Goal: Transaction & Acquisition: Purchase product/service

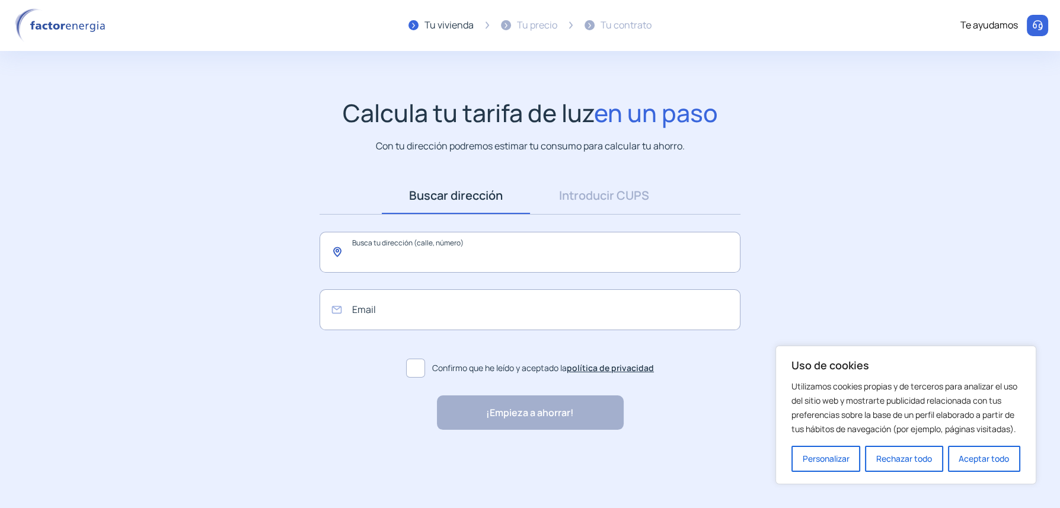
click at [541, 264] on input "text" at bounding box center [530, 252] width 421 height 41
click at [582, 199] on link "Introducir CUPS" at bounding box center [604, 195] width 148 height 37
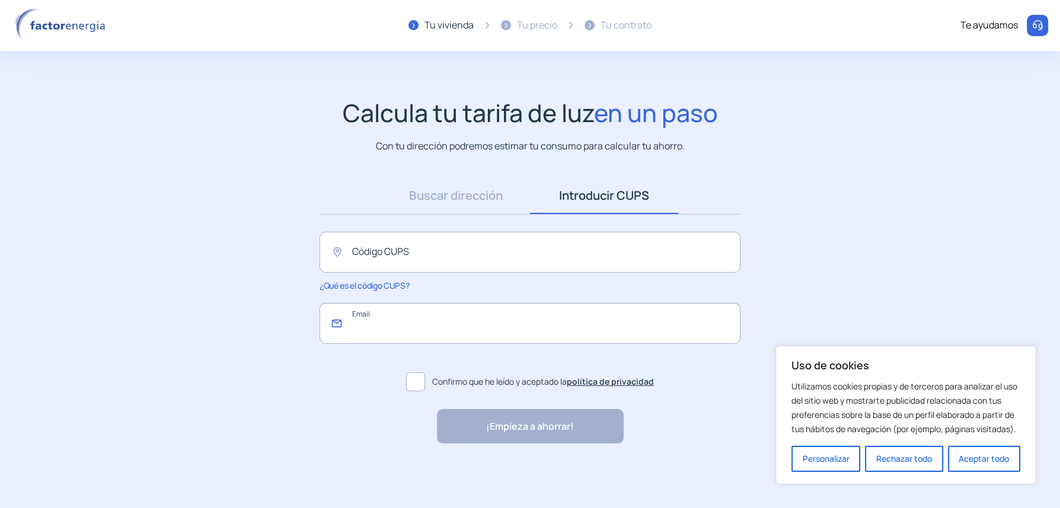
click at [522, 320] on input "email" at bounding box center [530, 323] width 421 height 41
click at [659, 376] on label "Confirmo que he leído y aceptado la política de privacidad" at bounding box center [530, 382] width 421 height 28
click at [546, 22] on div "Tu precio" at bounding box center [537, 25] width 40 height 15
click at [391, 285] on span "¿Qué es el código CUPS?" at bounding box center [365, 285] width 90 height 11
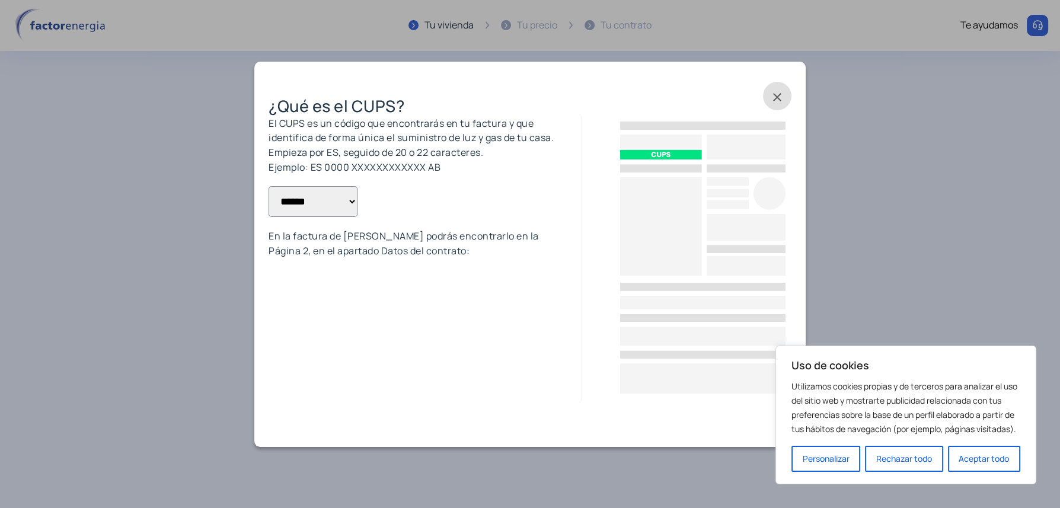
click at [338, 217] on select "**********" at bounding box center [313, 201] width 89 height 31
click at [772, 95] on span at bounding box center [777, 96] width 28 height 28
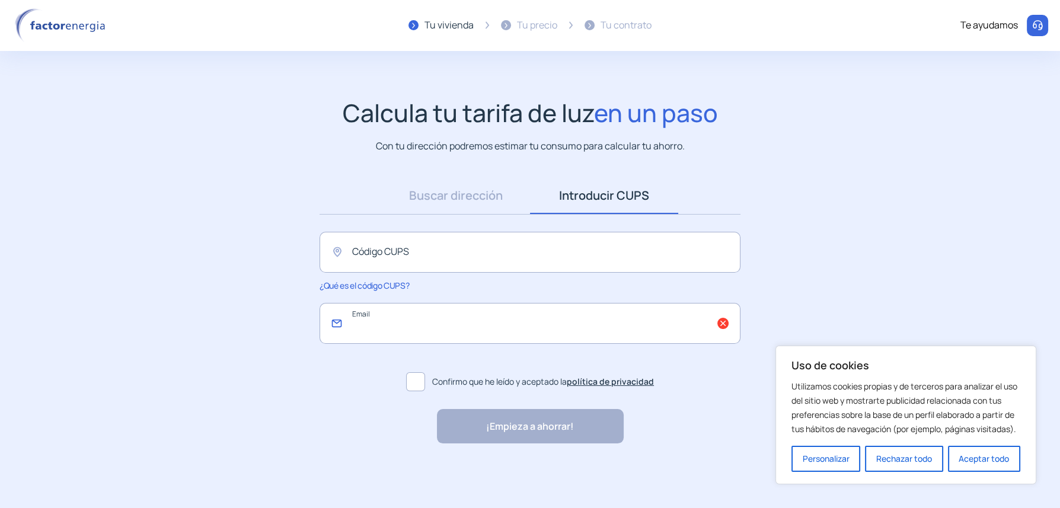
drag, startPoint x: 509, startPoint y: 316, endPoint x: 505, endPoint y: 286, distance: 29.9
click at [509, 316] on input "email" at bounding box center [530, 323] width 421 height 41
click at [490, 212] on link "Buscar dirección" at bounding box center [456, 195] width 148 height 37
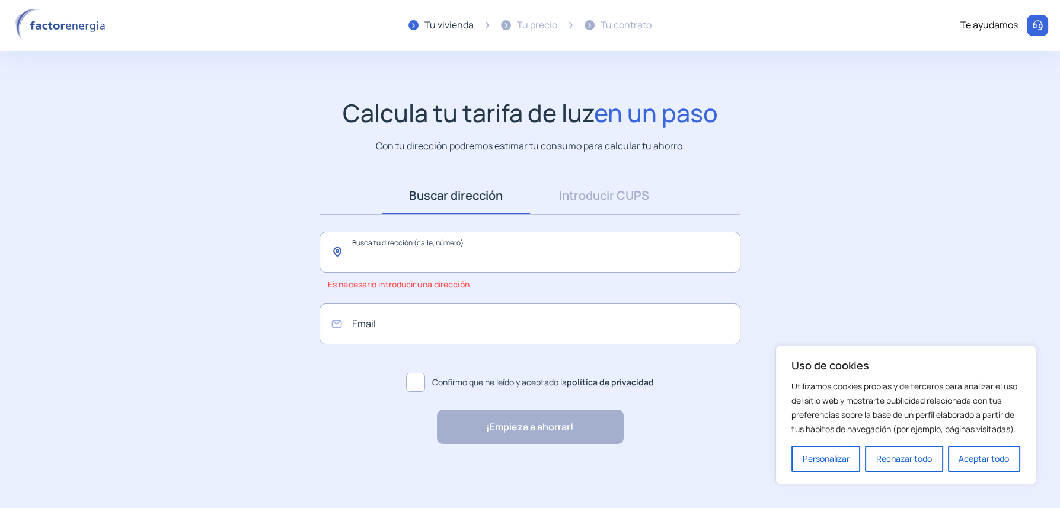
click at [480, 260] on input "text" at bounding box center [530, 252] width 421 height 41
click at [468, 301] on div "Buscar dirección Dirección Introducir CUPS CUPS Busca tu dirección (calle, núme…" at bounding box center [530, 287] width 445 height 220
click at [598, 181] on link "Introducir CUPS" at bounding box center [604, 195] width 148 height 37
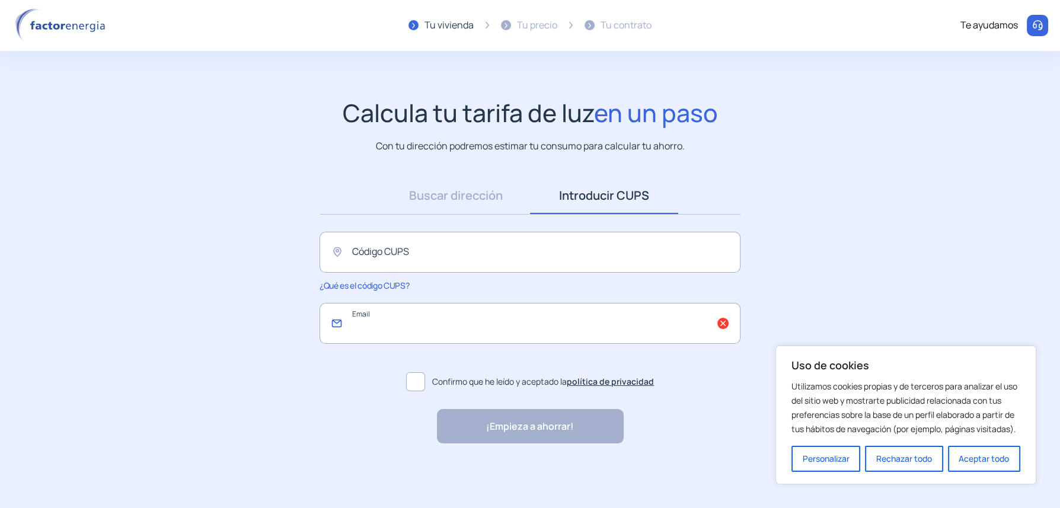
drag, startPoint x: 471, startPoint y: 324, endPoint x: 477, endPoint y: 322, distance: 6.4
click at [471, 324] on input "email" at bounding box center [530, 323] width 421 height 41
click at [608, 23] on div "Tu contrato" at bounding box center [626, 25] width 51 height 15
click at [1045, 27] on div at bounding box center [1037, 25] width 21 height 21
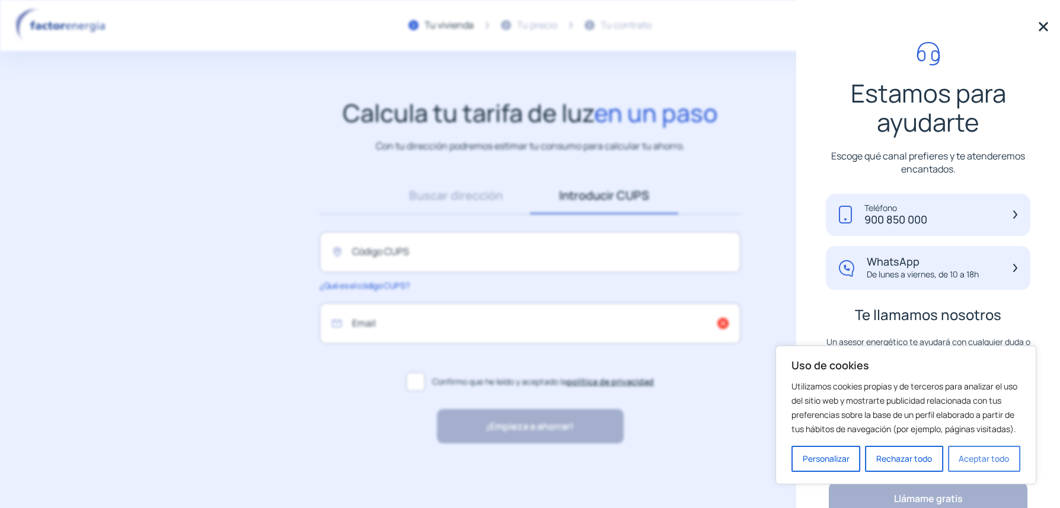
drag, startPoint x: 816, startPoint y: 465, endPoint x: 984, endPoint y: 453, distance: 168.8
click at [984, 453] on div "Personalizar Rechazar todo Aceptar todo" at bounding box center [905, 459] width 229 height 26
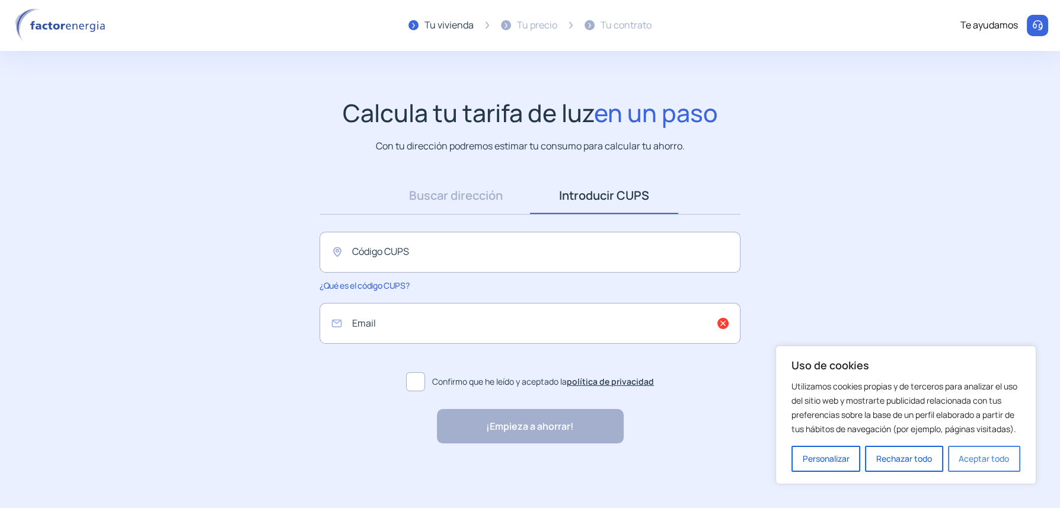
click at [976, 455] on button "Aceptar todo" at bounding box center [984, 459] width 72 height 26
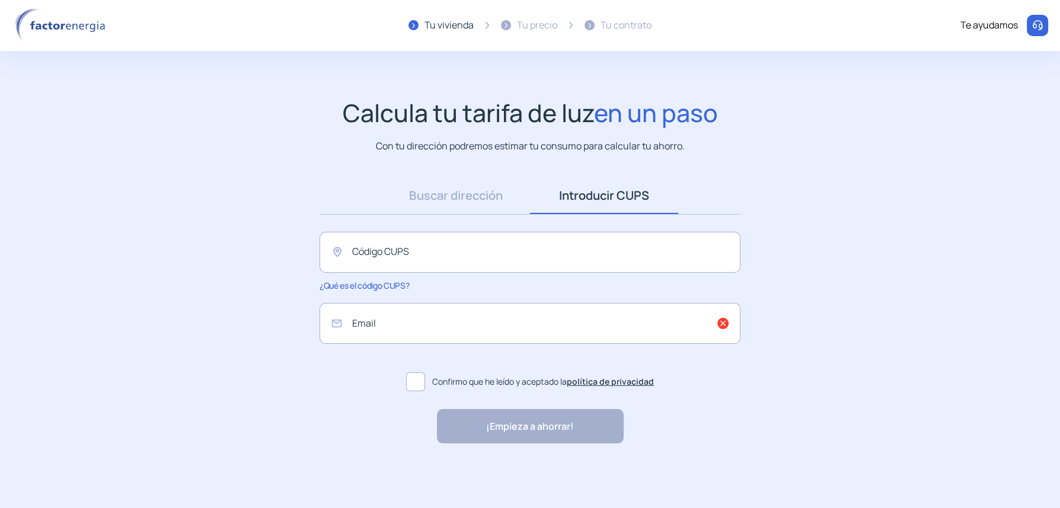
drag, startPoint x: 1043, startPoint y: 26, endPoint x: 1026, endPoint y: 31, distance: 17.8
click at [1042, 26] on div at bounding box center [1037, 25] width 21 height 21
